Goal: Information Seeking & Learning: Learn about a topic

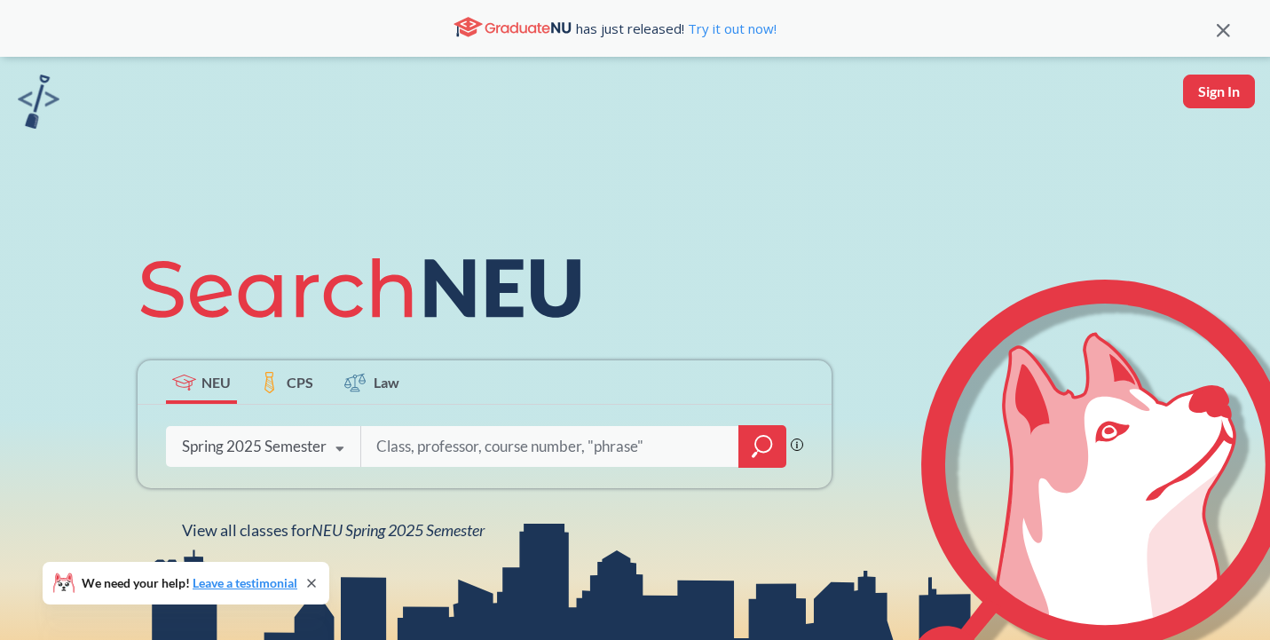
click at [486, 436] on input "search" at bounding box center [549, 446] width 351 height 37
click at [317, 453] on div "Spring 2025 Semester" at bounding box center [254, 446] width 145 height 20
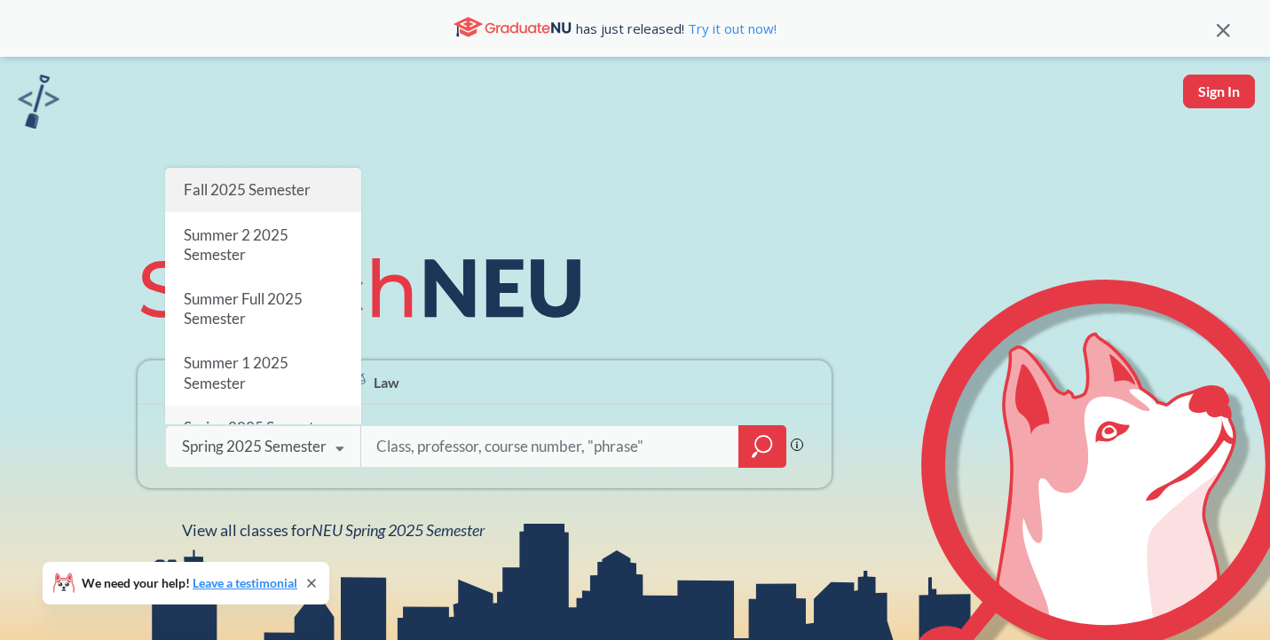
click at [279, 193] on span "Fall 2025 Semester" at bounding box center [247, 189] width 127 height 19
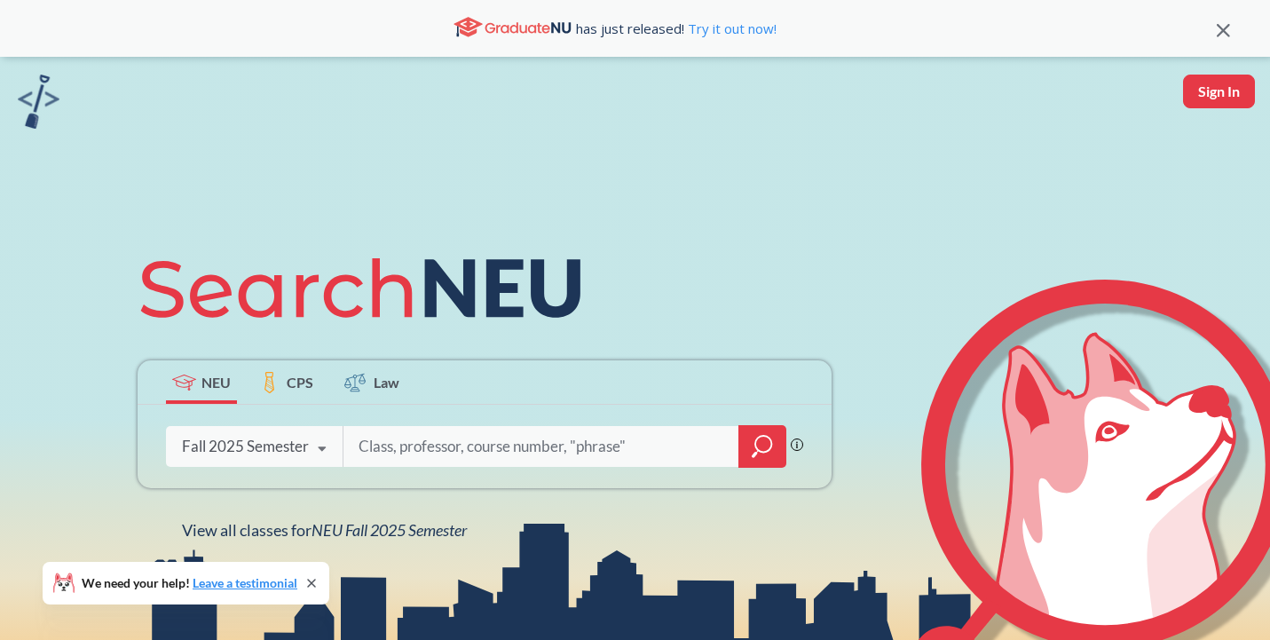
click at [389, 458] on input "search" at bounding box center [541, 446] width 369 height 37
type input "CS 5200"
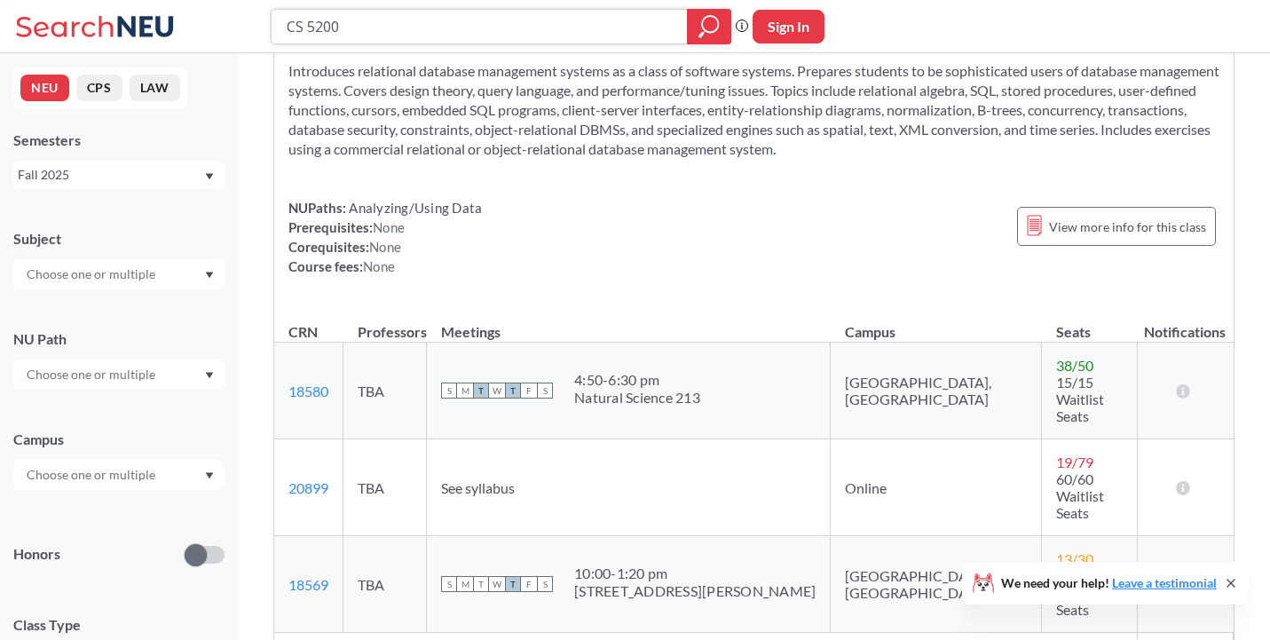
scroll to position [87, 0]
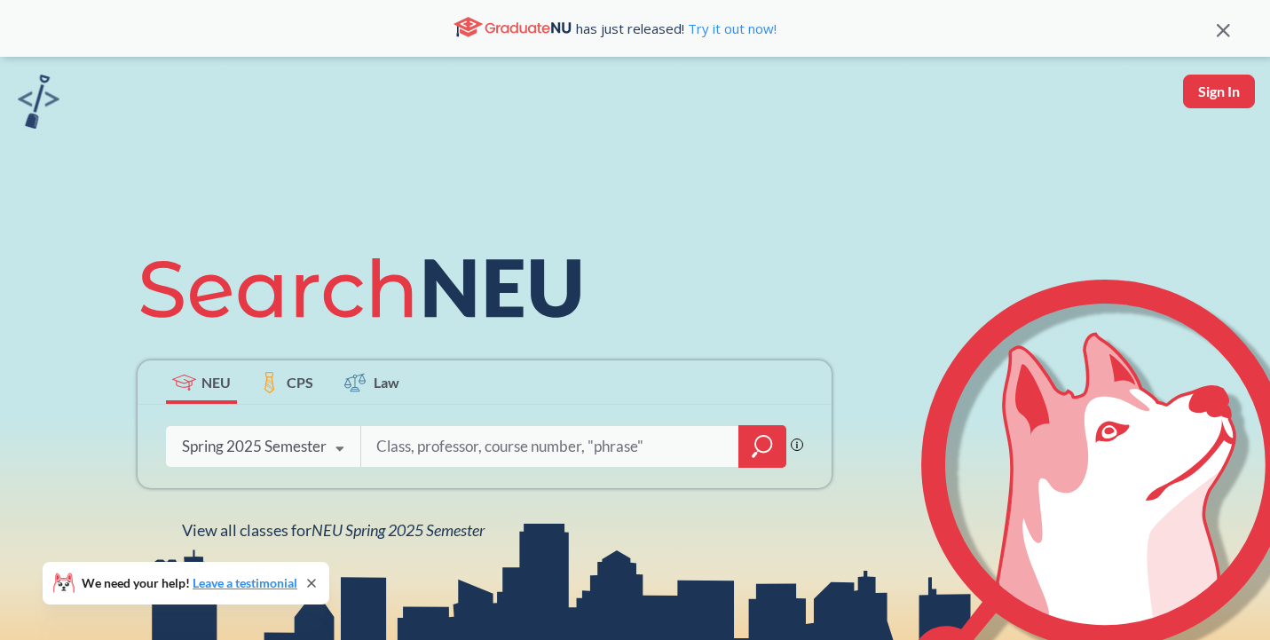
click at [496, 456] on input "search" at bounding box center [549, 446] width 351 height 37
click at [307, 450] on div "Spring 2025 Semester" at bounding box center [254, 446] width 145 height 20
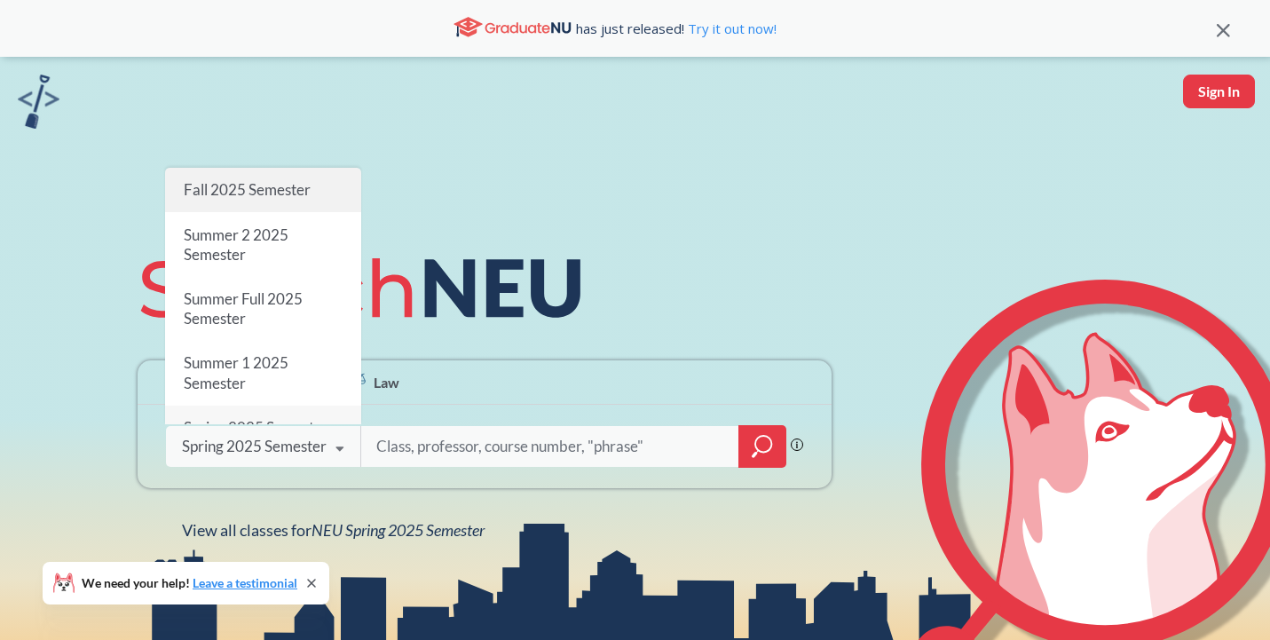
click at [285, 181] on span "Fall 2025 Semester" at bounding box center [247, 189] width 127 height 19
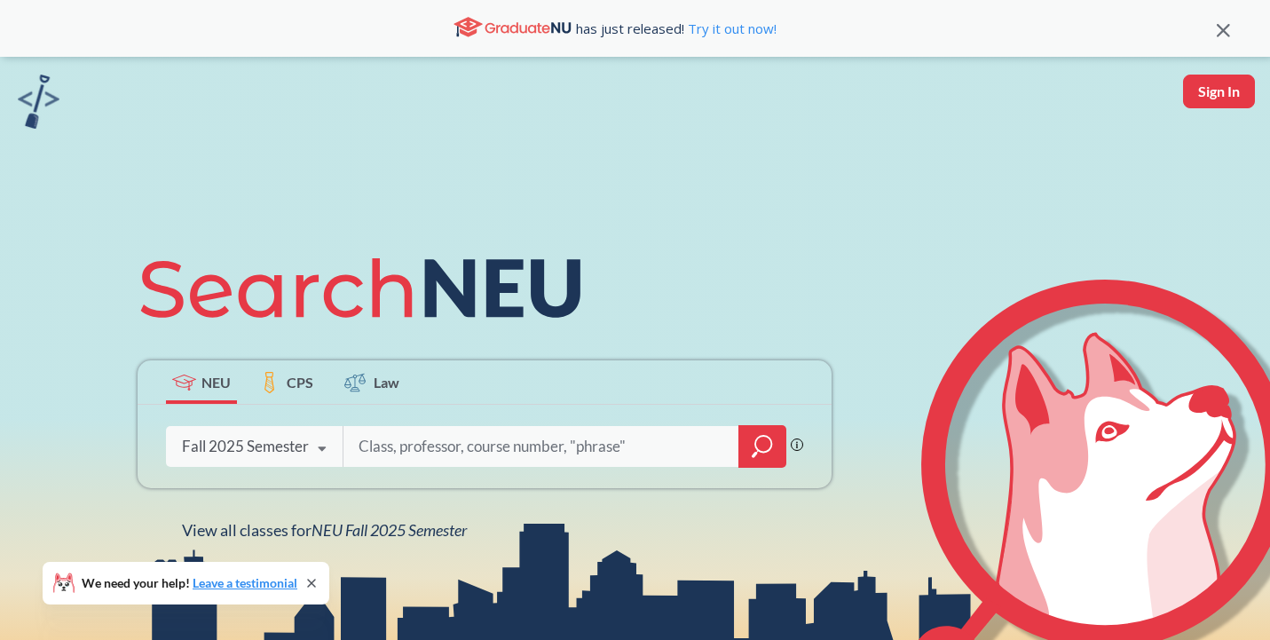
click at [421, 437] on input "search" at bounding box center [541, 446] width 369 height 37
type input "cs5200"
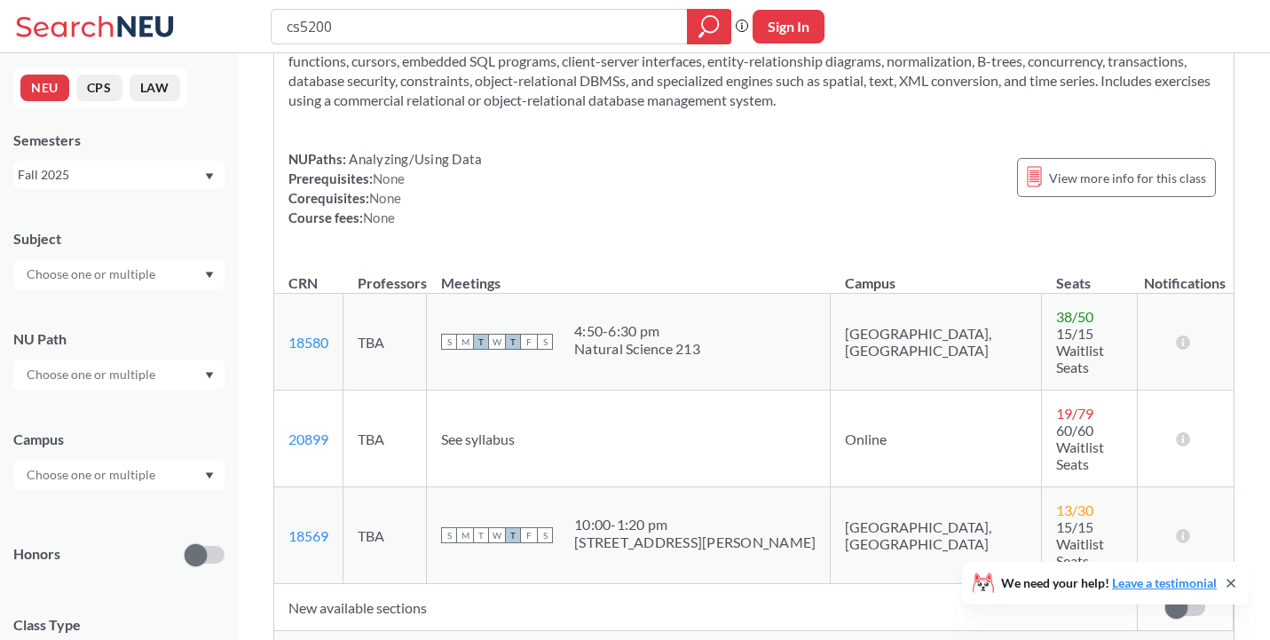
scroll to position [139, 0]
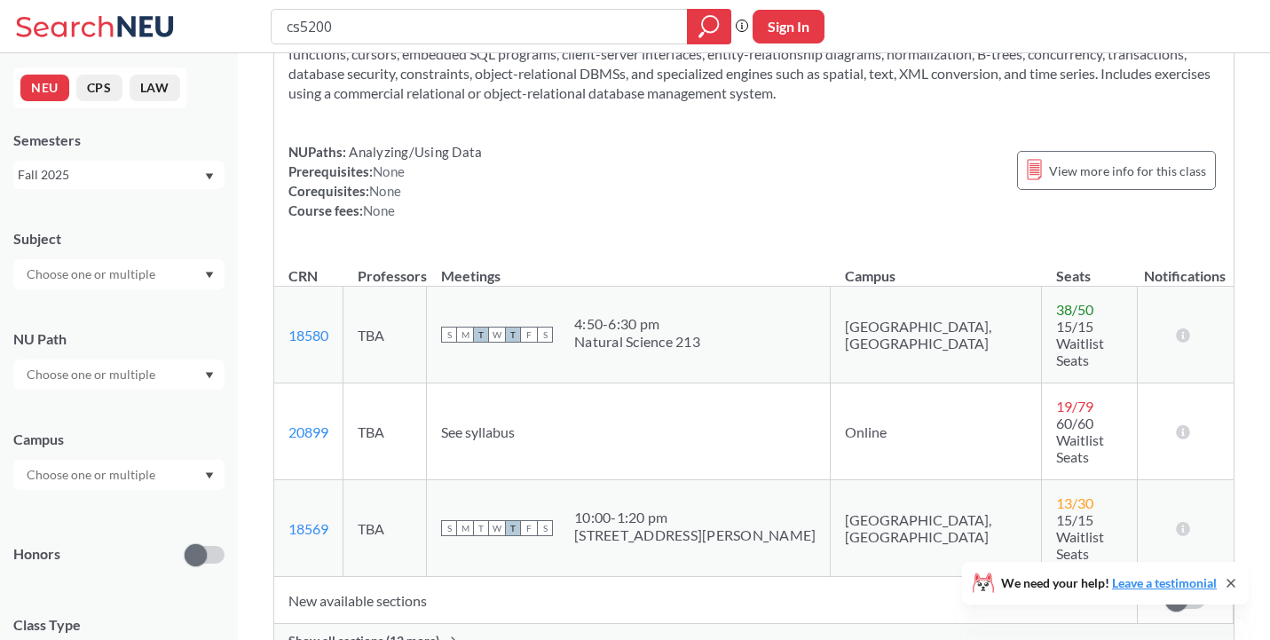
click at [420, 609] on span "Show all sections (12 more)" at bounding box center [363, 641] width 151 height 16
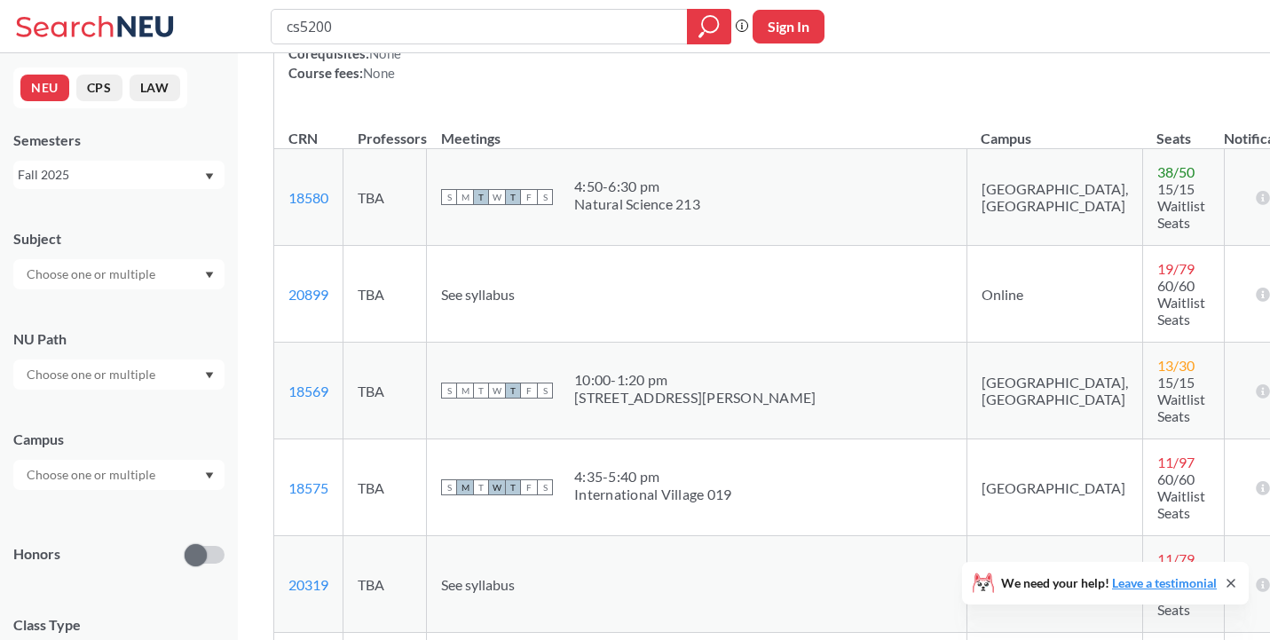
scroll to position [275, 0]
